Goal: Task Accomplishment & Management: Complete application form

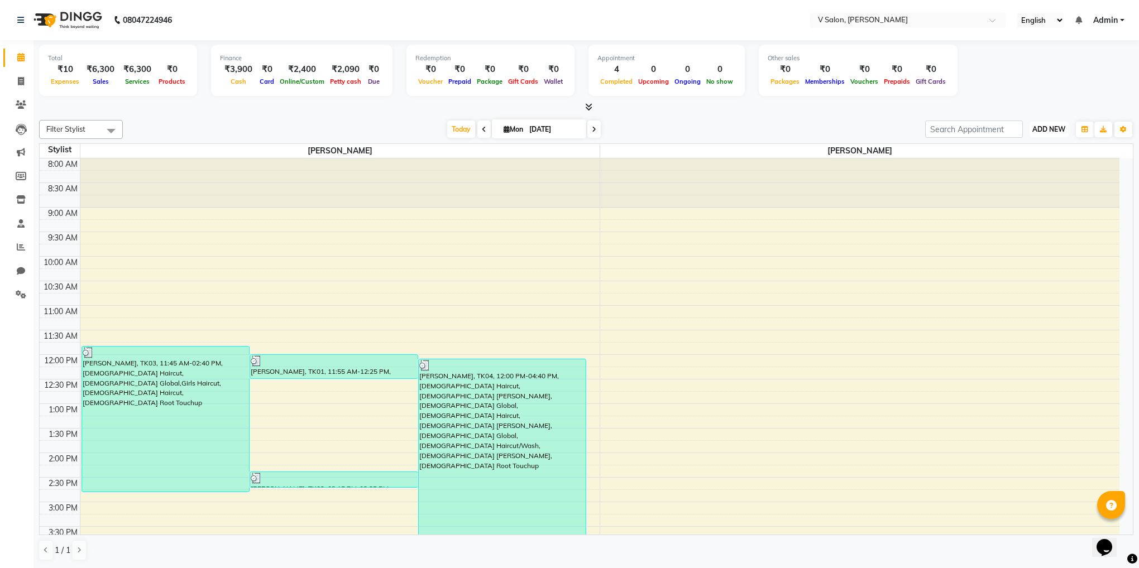
click at [1050, 135] on button "ADD NEW Toggle Dropdown" at bounding box center [1049, 130] width 39 height 16
click at [1016, 176] on link "Add Expense" at bounding box center [1023, 180] width 88 height 15
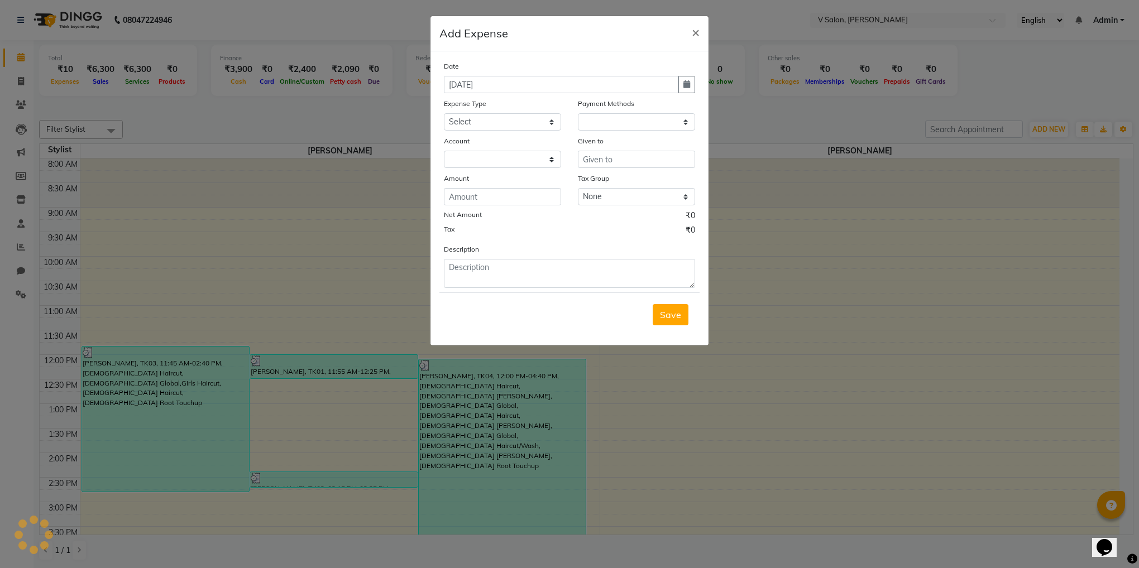
select select "1"
select select "7556"
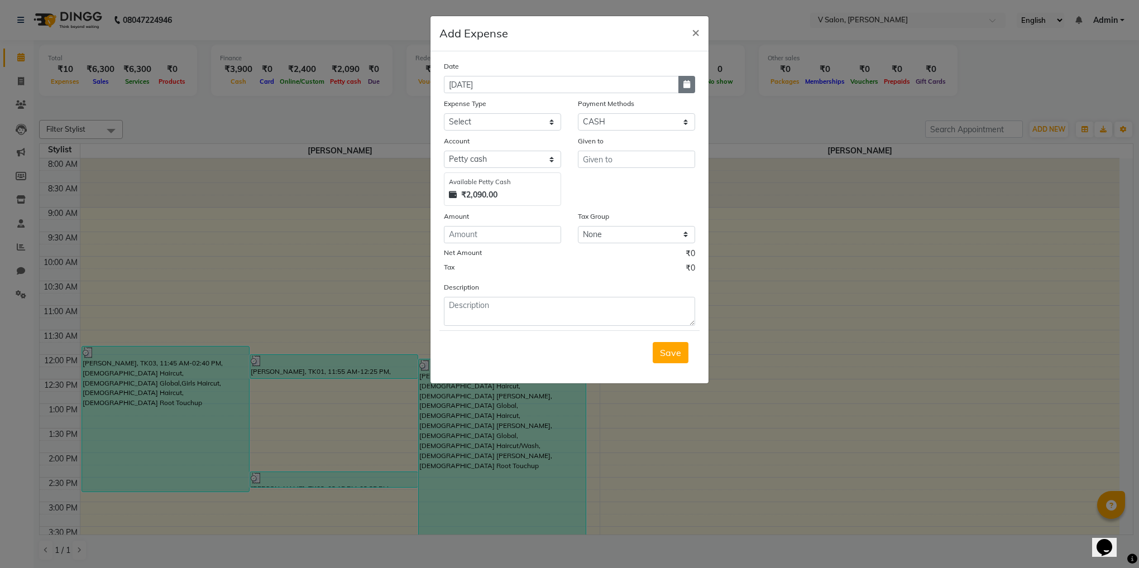
click at [689, 81] on icon "button" at bounding box center [686, 84] width 7 height 8
select select "9"
select select "2025"
click at [449, 108] on button "Previous month" at bounding box center [453, 106] width 9 height 18
select select "8"
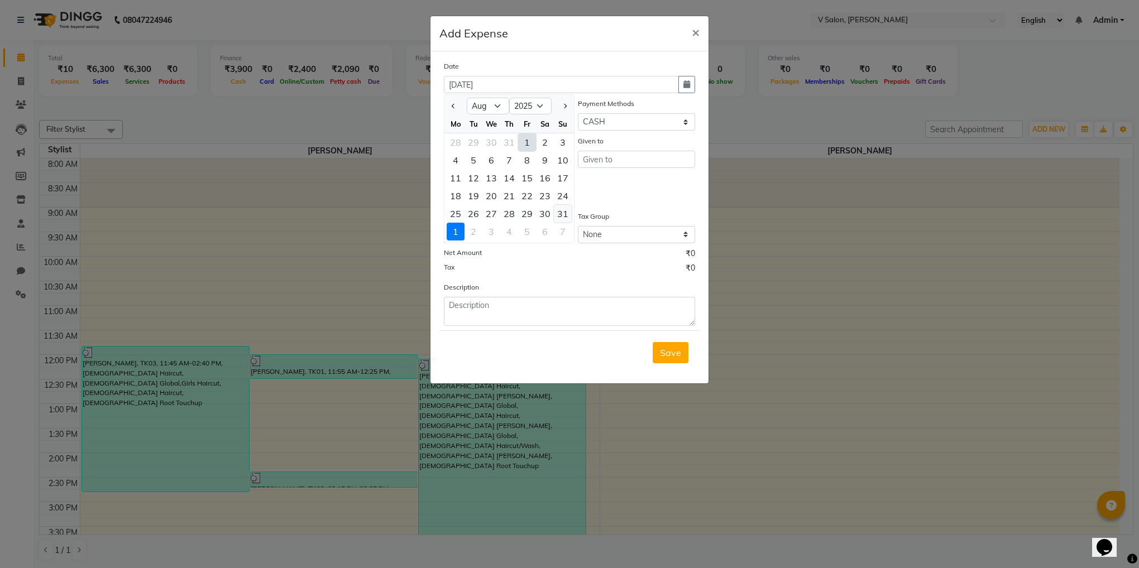
click at [570, 210] on div "31" at bounding box center [563, 214] width 18 height 18
type input "[DATE]"
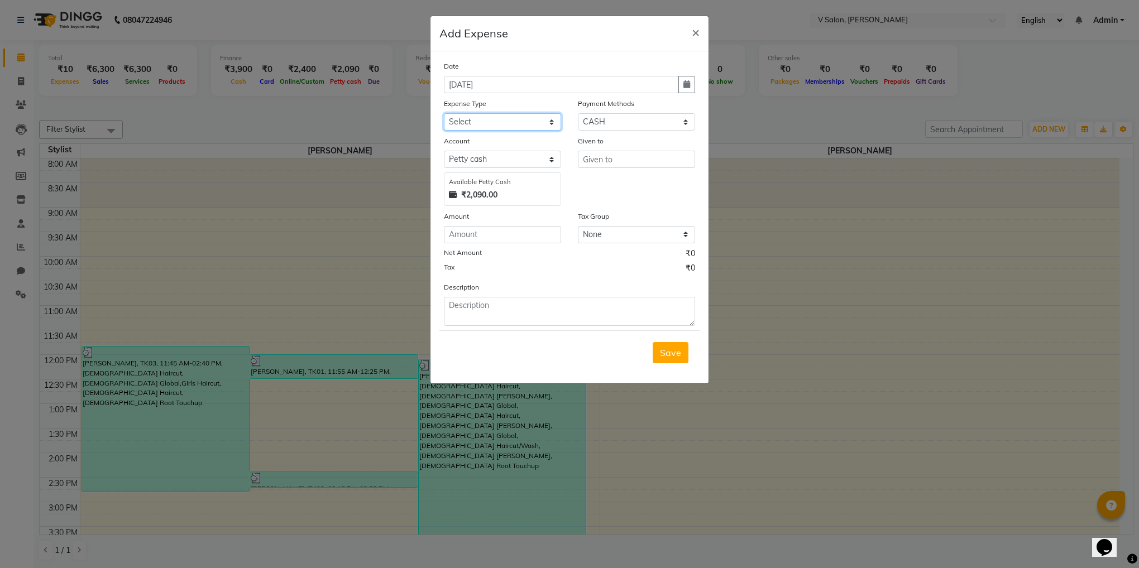
click at [537, 129] on select "Select Advance Salary Bank charges Car maintenance Cash transfer to bank Cash t…" at bounding box center [502, 121] width 117 height 17
select select "23199"
click at [444, 113] on select "Select Advance Salary Bank charges Car maintenance Cash transfer to bank Cash t…" at bounding box center [502, 121] width 117 height 17
click at [486, 235] on input "number" at bounding box center [502, 234] width 117 height 17
type input "15994"
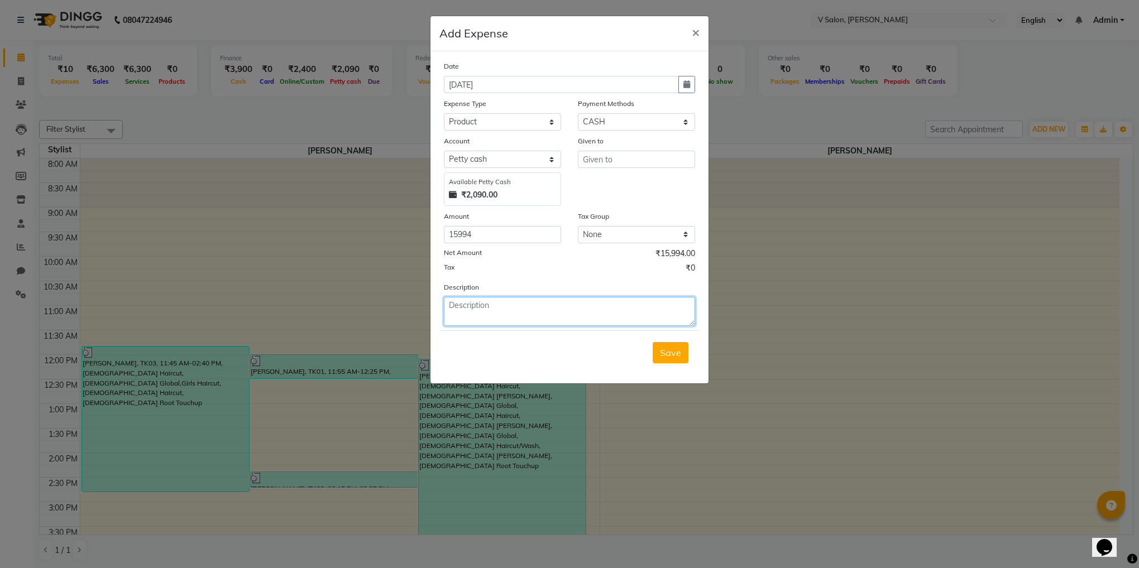
click at [458, 305] on textarea at bounding box center [569, 311] width 251 height 29
type textarea "WELLA"
click at [591, 166] on input "text" at bounding box center [636, 159] width 117 height 17
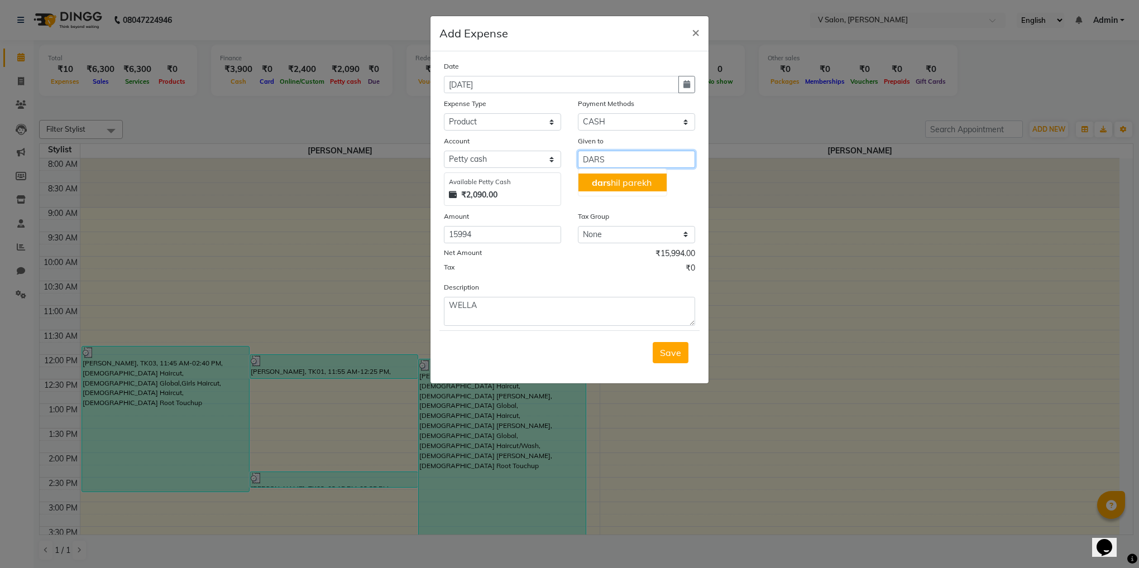
click at [600, 176] on button "dars hil parekh" at bounding box center [623, 183] width 88 height 18
type input "[PERSON_NAME]"
click at [608, 114] on select "Select CASH ONLINE CARD Wallet Prepaid Points" at bounding box center [636, 121] width 117 height 17
select select "3"
click at [578, 113] on select "Select CASH ONLINE CARD Wallet Prepaid Points" at bounding box center [636, 121] width 117 height 17
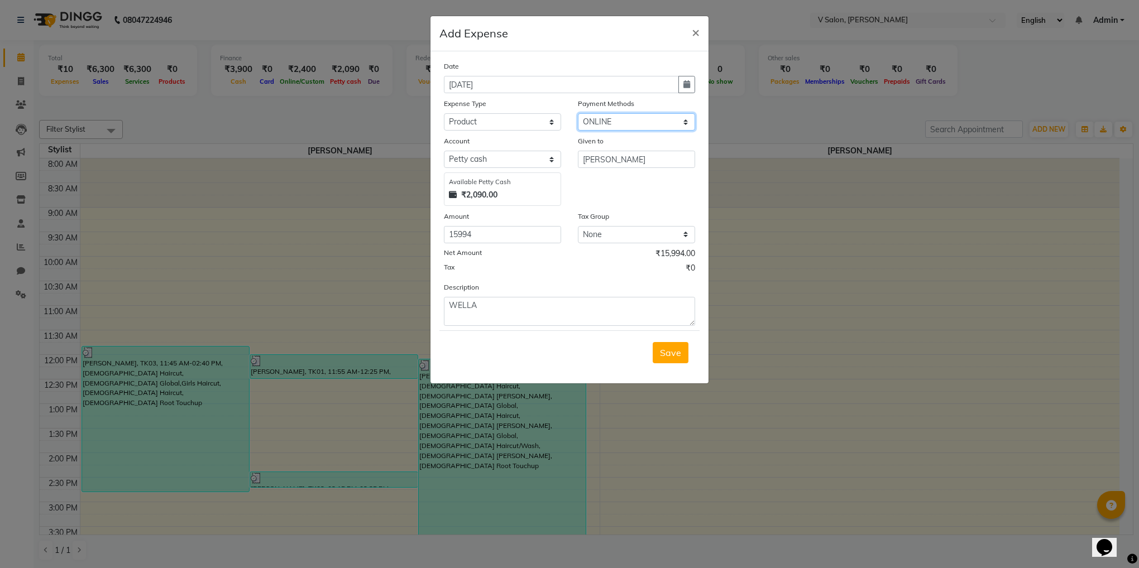
select select "7557"
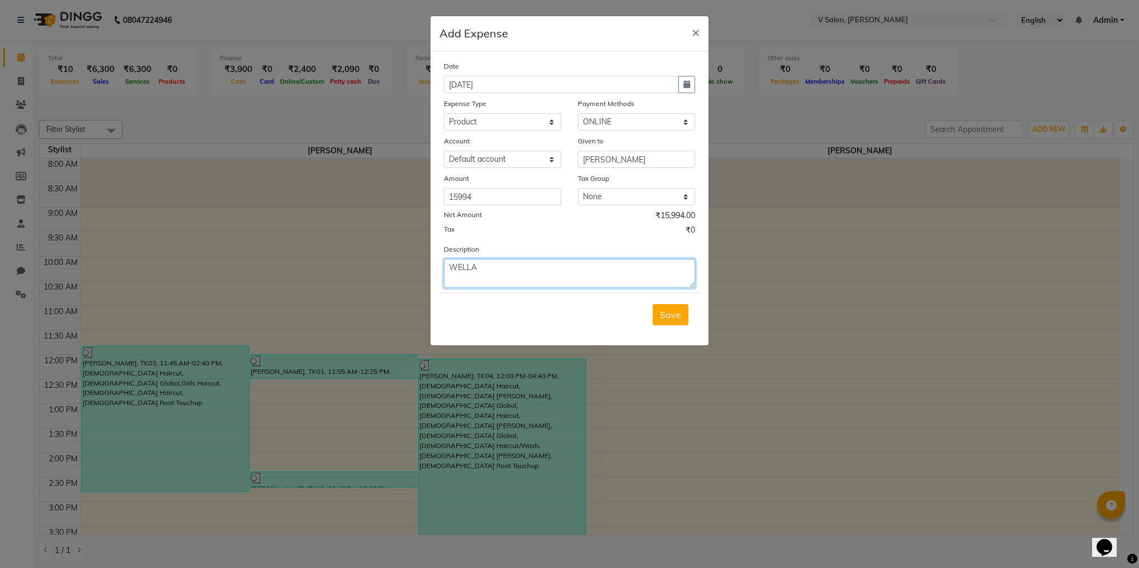
click at [553, 261] on textarea "WELLA" at bounding box center [569, 273] width 251 height 29
type textarea "W"
type textarea "SEA SOUL"
click at [676, 320] on span "Save" at bounding box center [670, 314] width 21 height 11
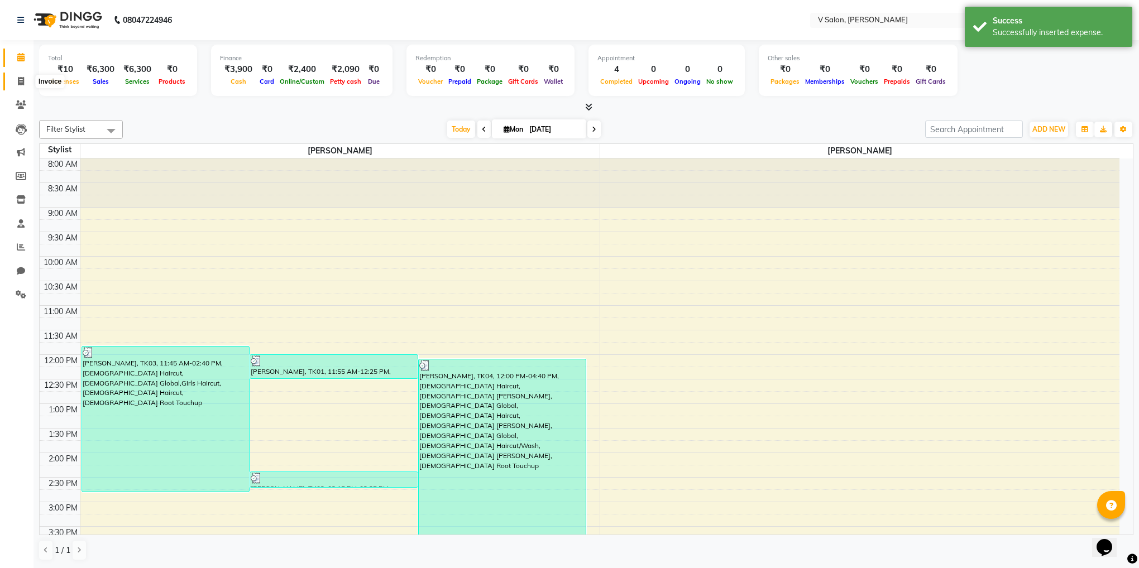
click at [25, 87] on span at bounding box center [21, 81] width 20 height 13
select select "8434"
select select "service"
